Goal: Information Seeking & Learning: Find specific fact

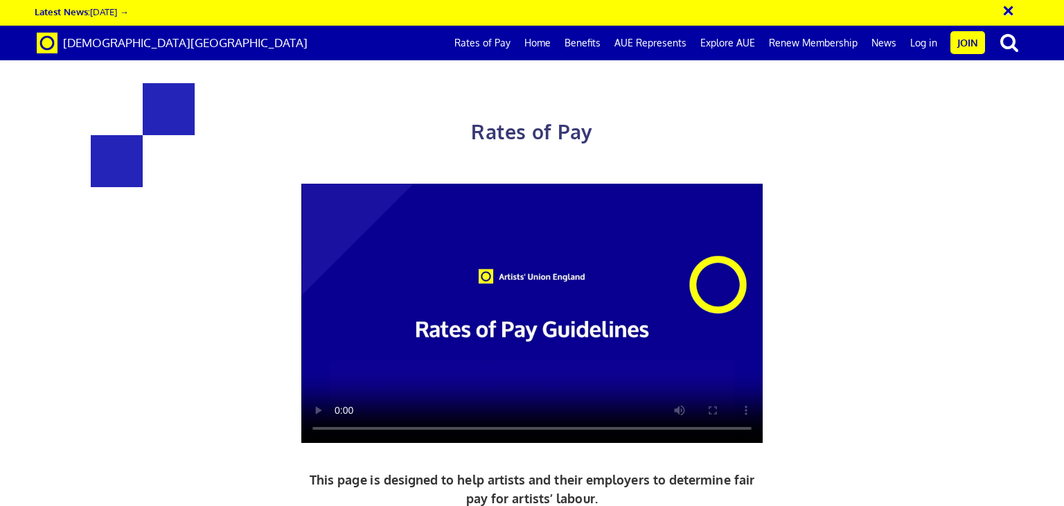
scroll to position [623, 0]
drag, startPoint x: 653, startPoint y: 163, endPoint x: 695, endPoint y: 163, distance: 42.3
drag, startPoint x: 695, startPoint y: 167, endPoint x: 654, endPoint y: 168, distance: 41.6
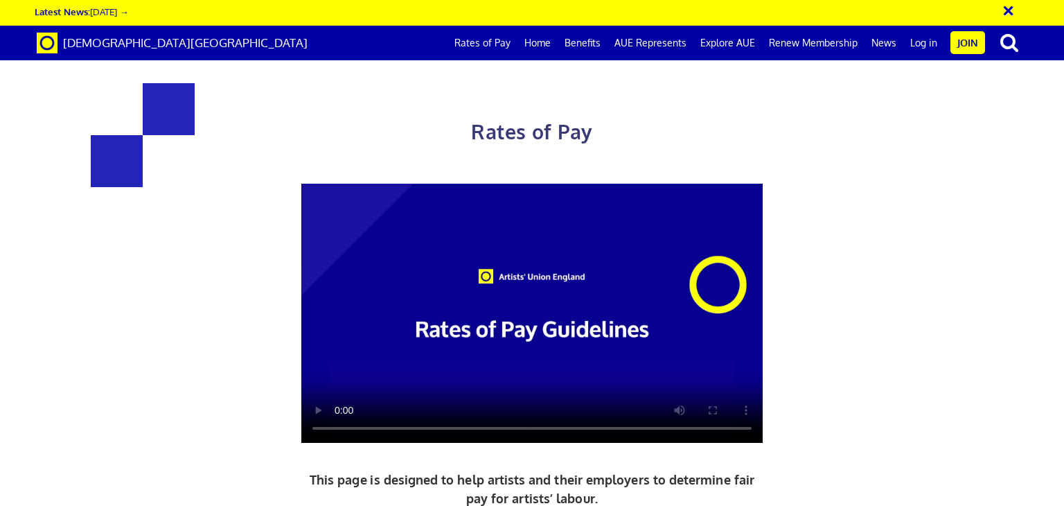
drag, startPoint x: 653, startPoint y: 170, endPoint x: 702, endPoint y: 170, distance: 48.5
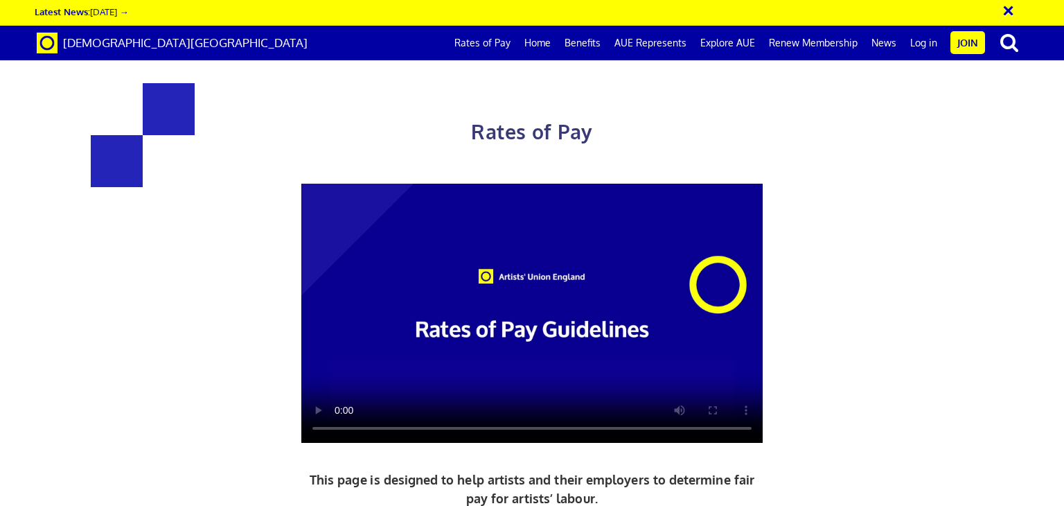
drag, startPoint x: 774, startPoint y: 175, endPoint x: 653, endPoint y: 179, distance: 121.3
